Goal: Information Seeking & Learning: Learn about a topic

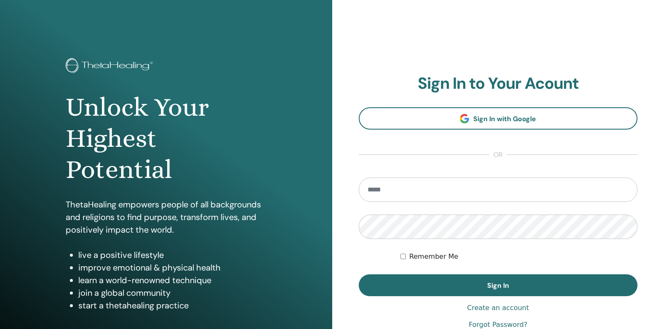
click at [453, 189] on input "email" at bounding box center [498, 190] width 279 height 24
type input "**********"
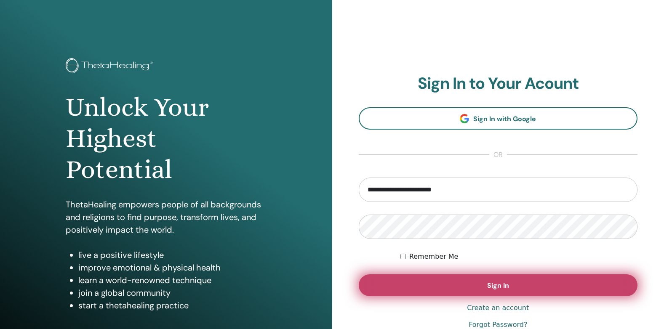
click at [558, 293] on button "Sign In" at bounding box center [498, 286] width 279 height 22
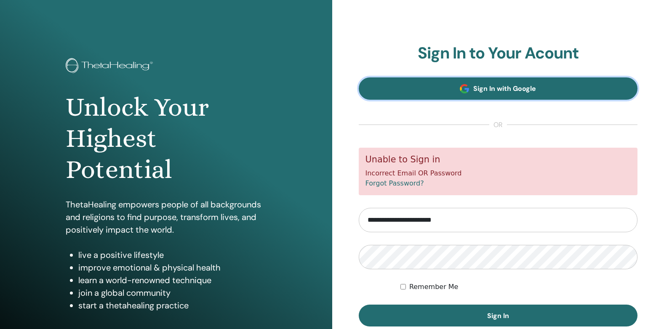
click at [517, 86] on span "Sign In with Google" at bounding box center [504, 88] width 63 height 9
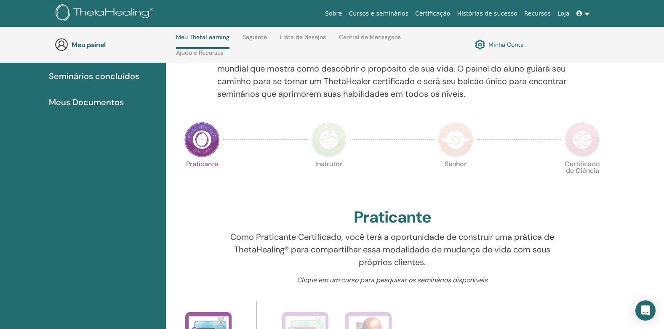
scroll to position [246, 0]
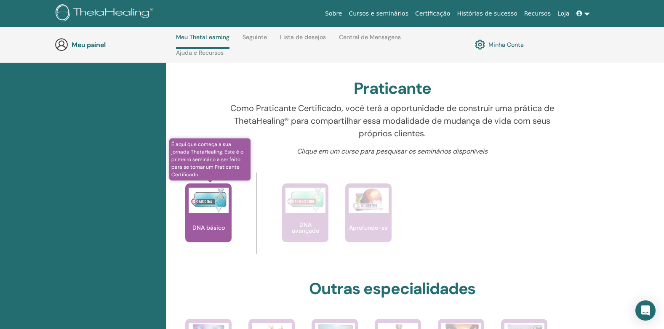
click at [205, 215] on div "DNA básico" at bounding box center [208, 213] width 46 height 59
